Goal: Transaction & Acquisition: Purchase product/service

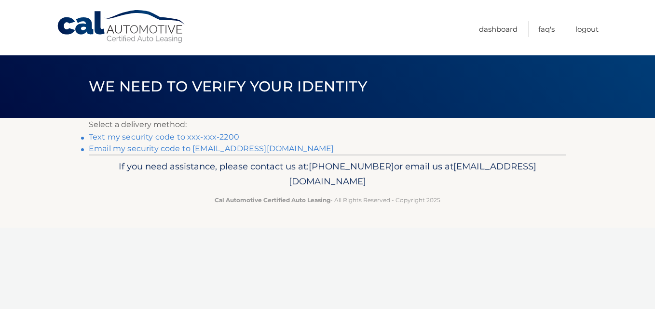
click at [224, 138] on link "Text my security code to xxx-xxx-2200" at bounding box center [164, 137] width 150 height 9
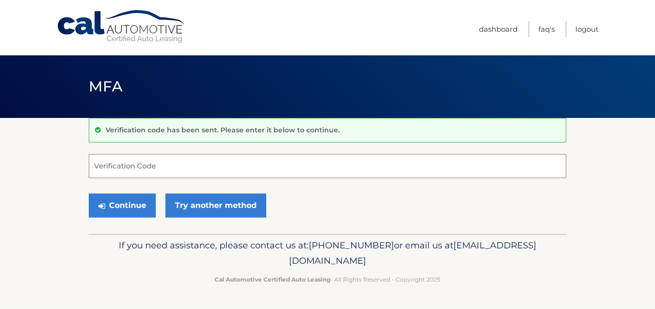
click at [179, 167] on input "Verification Code" at bounding box center [327, 166] width 477 height 24
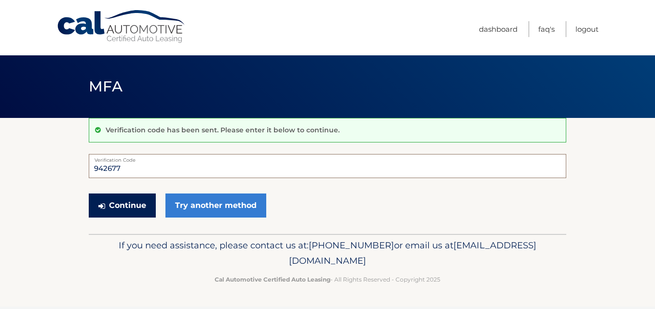
type input "942677"
click at [129, 200] on button "Continue" at bounding box center [122, 206] width 67 height 24
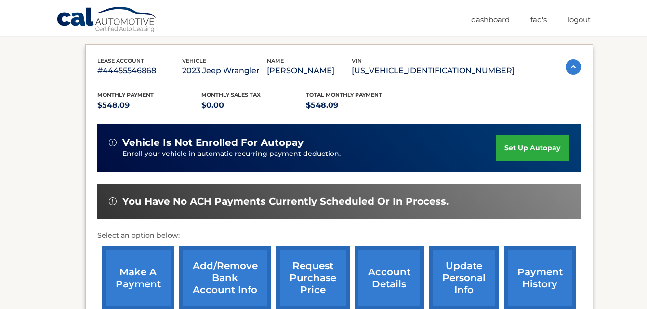
scroll to position [174, 0]
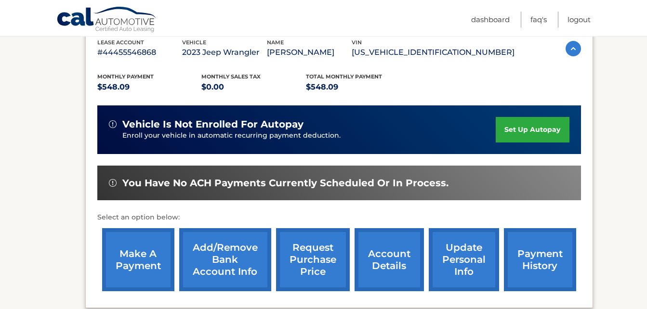
click at [141, 257] on link "make a payment" at bounding box center [138, 259] width 72 height 63
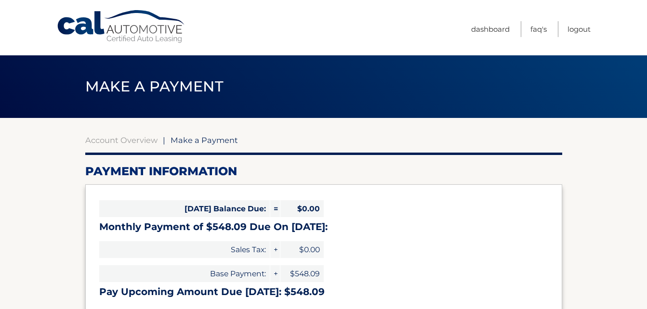
select select "ZDFkNTlmMGMtOTkwOS00NTY4LTlhZDQtZDE0MmU2MjU4YjRi"
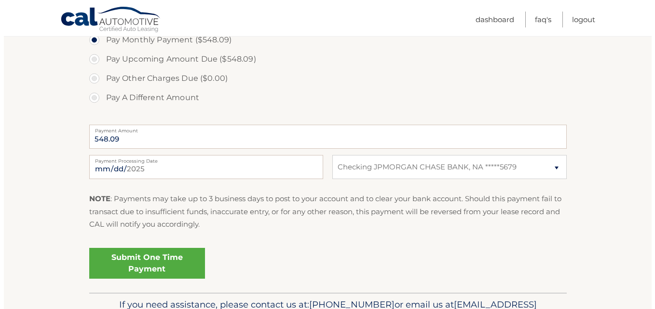
scroll to position [328, 0]
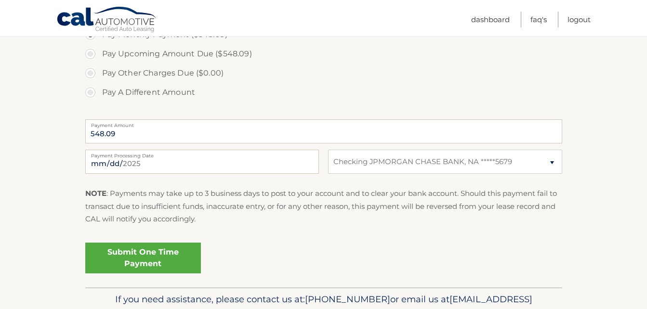
click at [168, 260] on link "Submit One Time Payment" at bounding box center [143, 258] width 116 height 31
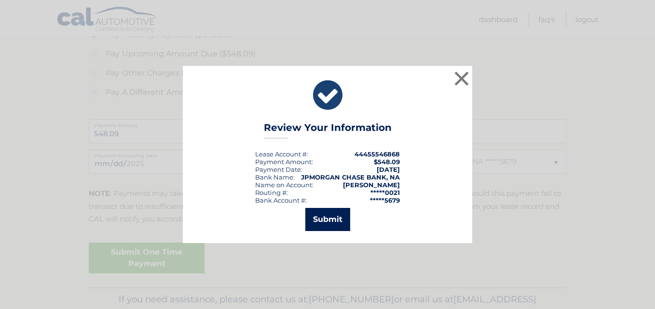
click at [329, 222] on button "Submit" at bounding box center [327, 219] width 45 height 23
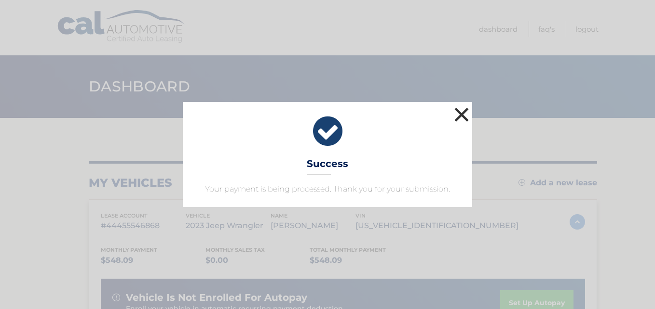
click at [461, 114] on button "×" at bounding box center [461, 114] width 19 height 19
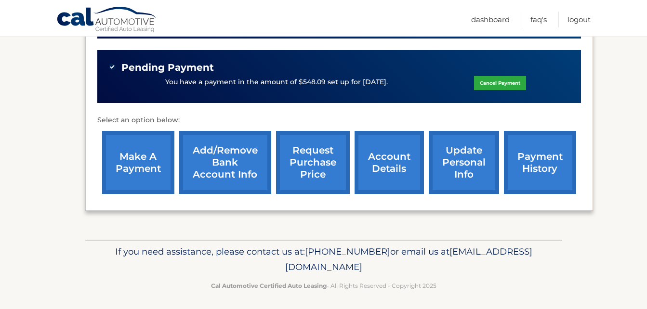
scroll to position [293, 0]
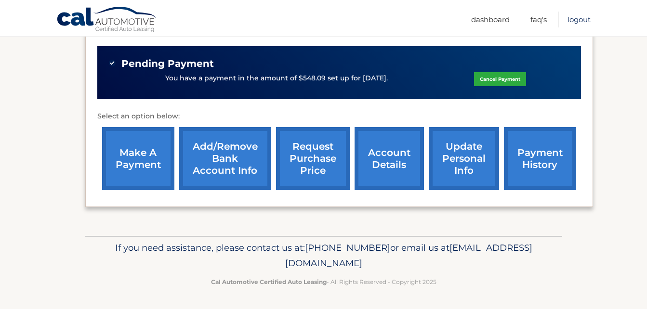
click at [579, 18] on link "Logout" at bounding box center [579, 20] width 23 height 16
